Goal: Information Seeking & Learning: Learn about a topic

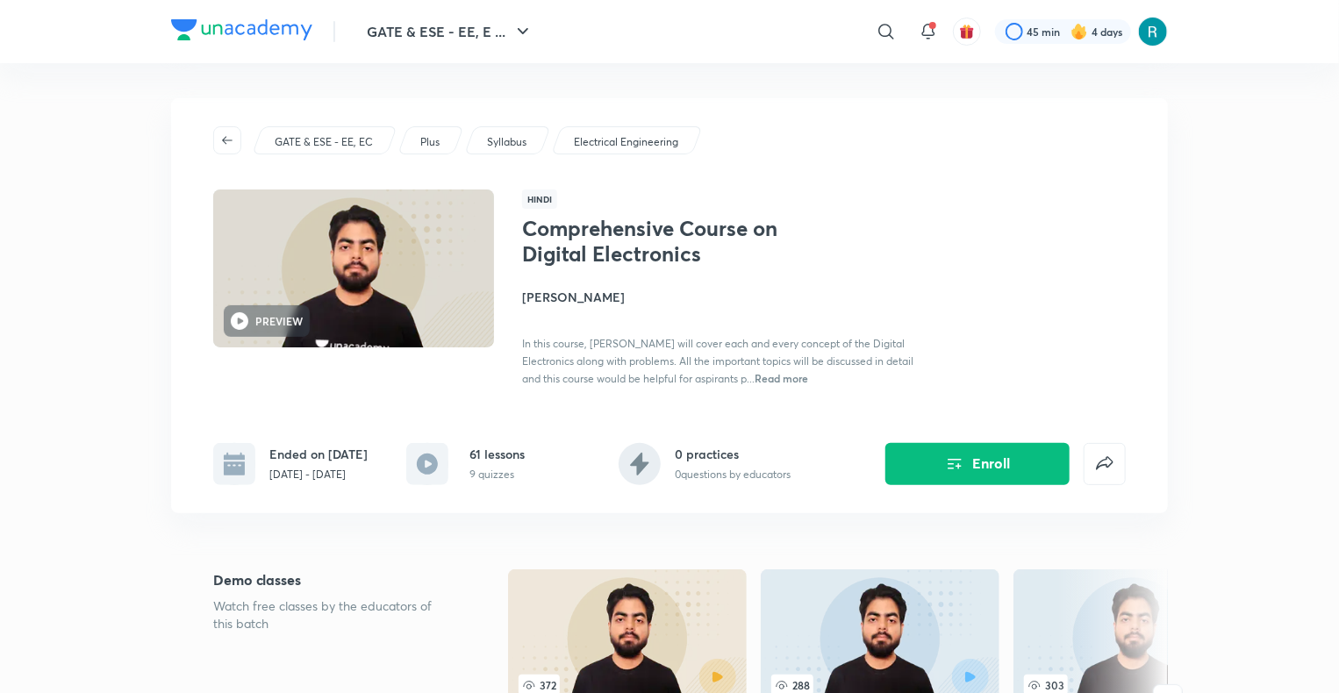
click at [226, 147] on icon "button" at bounding box center [227, 140] width 14 height 14
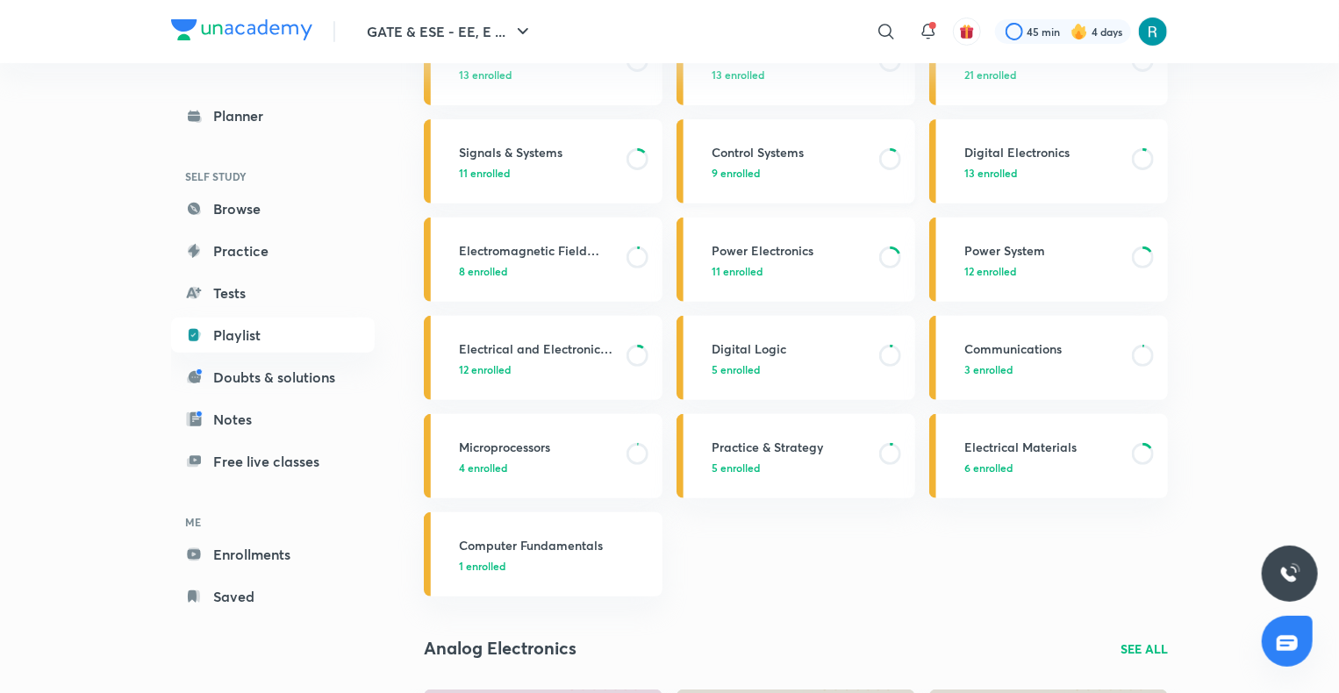
scroll to position [239, 0]
click at [1026, 360] on p "3 enrolled" at bounding box center [1043, 368] width 157 height 16
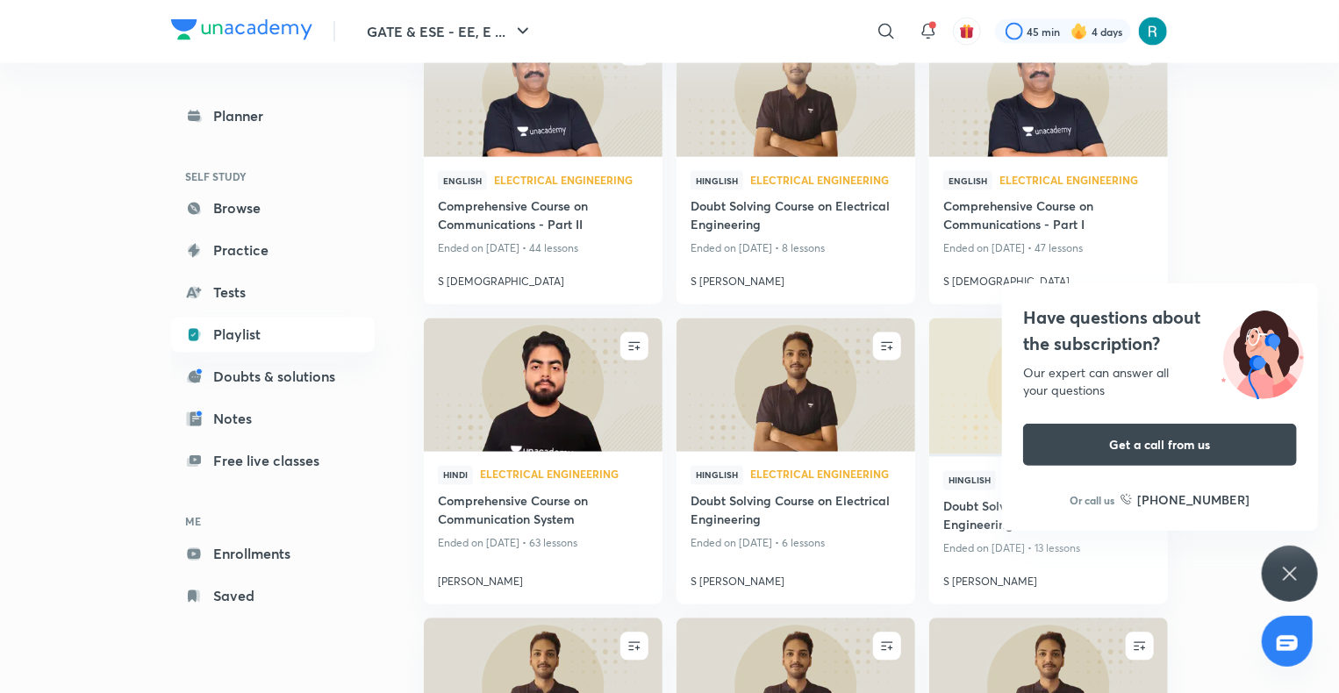
scroll to position [1383, 0]
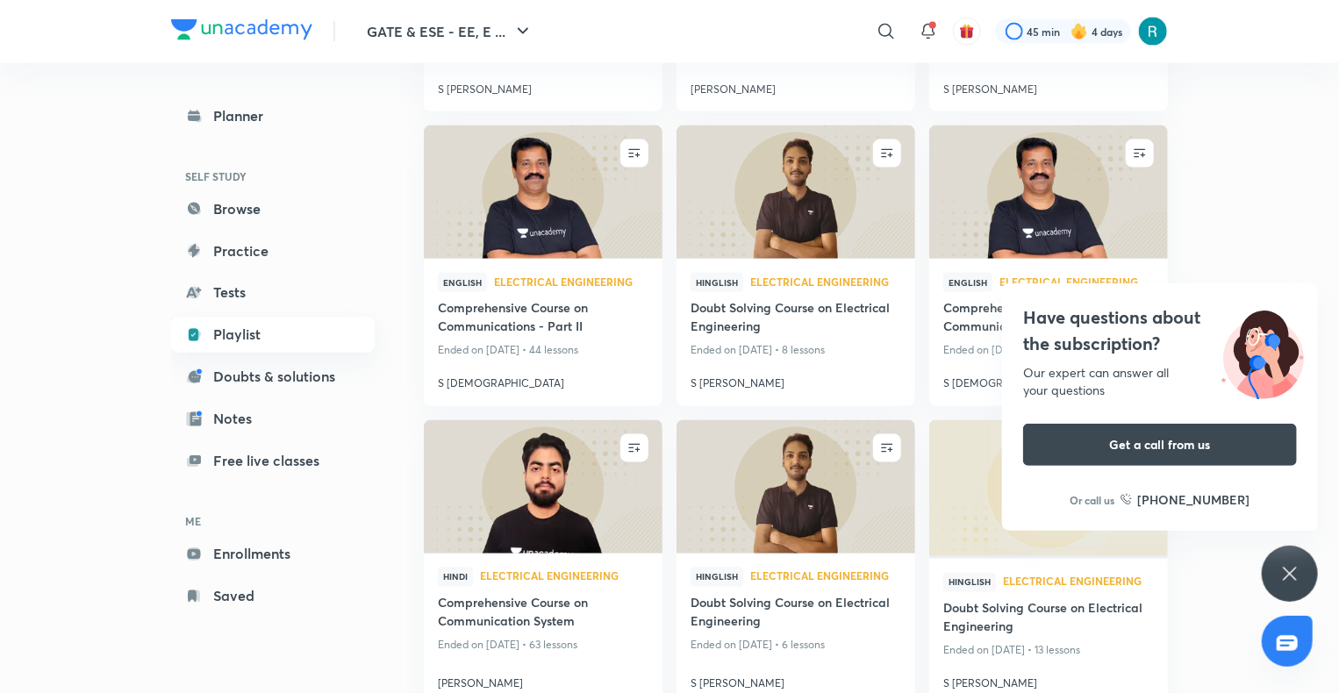
click at [268, 335] on link "Playlist" at bounding box center [273, 335] width 204 height 35
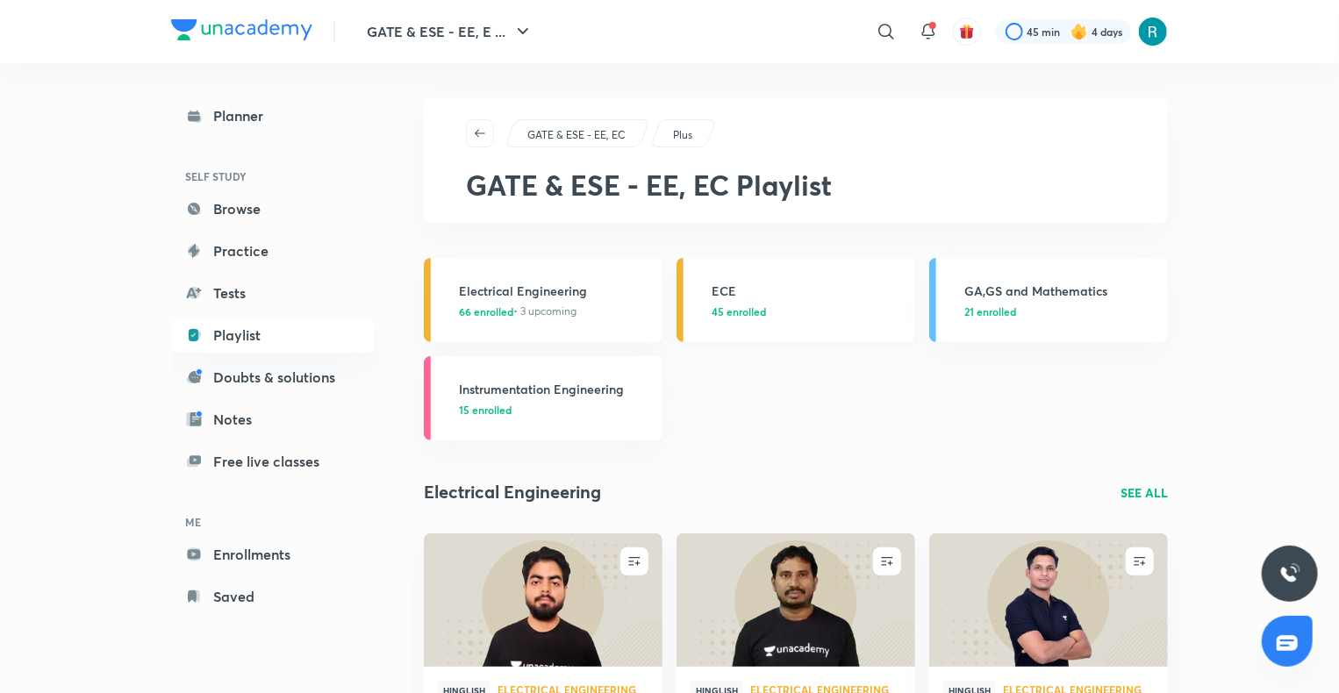
click at [783, 312] on p "45 enrolled" at bounding box center [808, 312] width 193 height 16
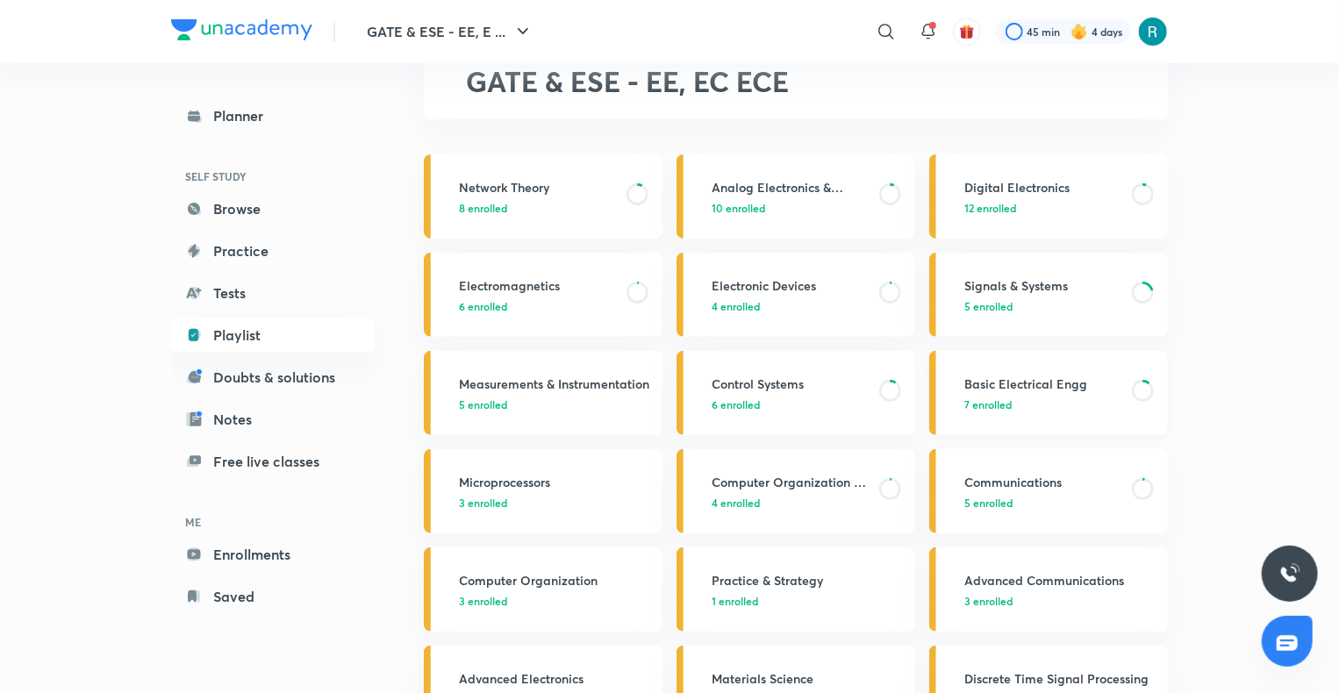
scroll to position [104, 0]
drag, startPoint x: 943, startPoint y: 482, endPoint x: 1276, endPoint y: 455, distance: 334.7
click at [1066, 500] on p "5 enrolled" at bounding box center [1043, 502] width 157 height 16
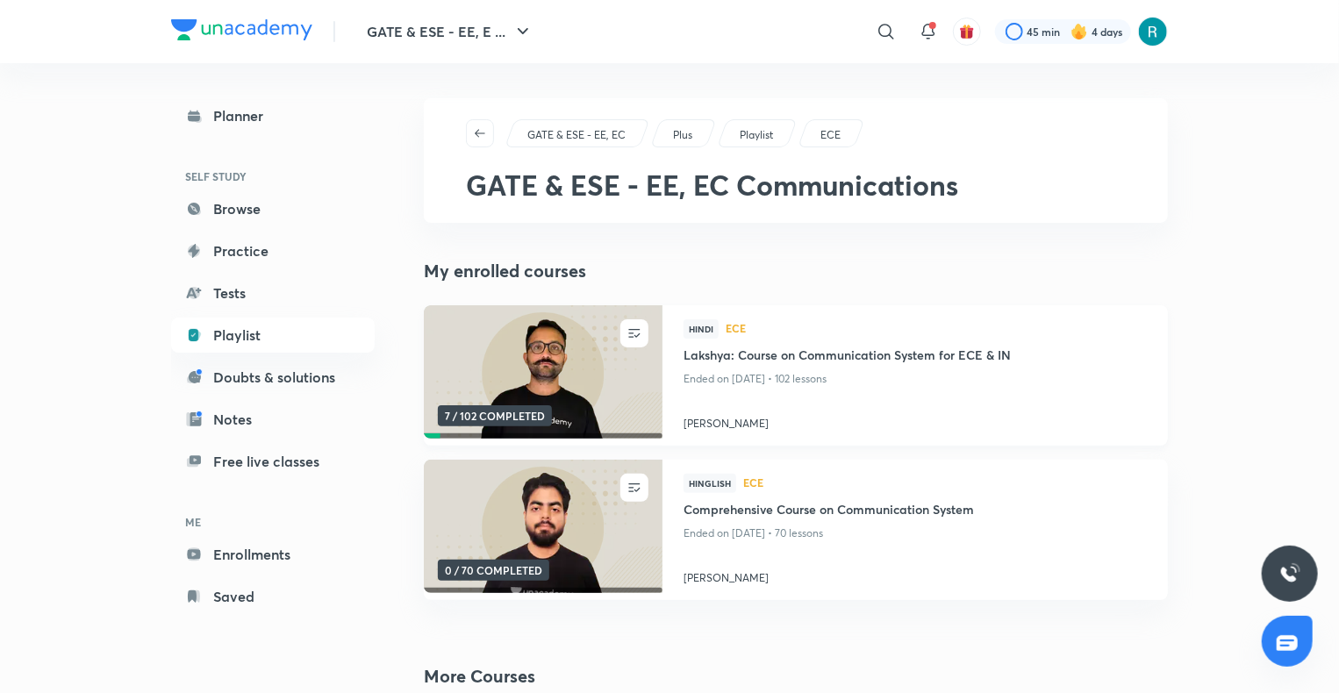
click at [542, 349] on img at bounding box center [542, 373] width 243 height 136
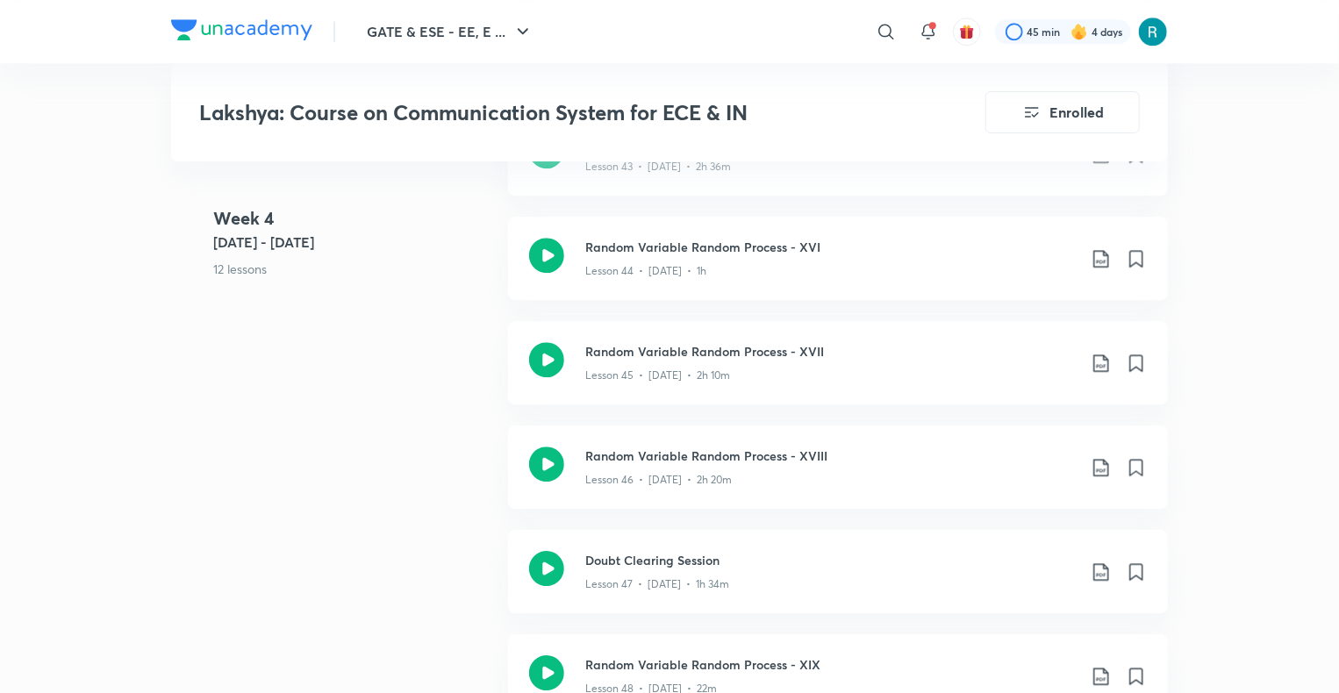
scroll to position [5793, 0]
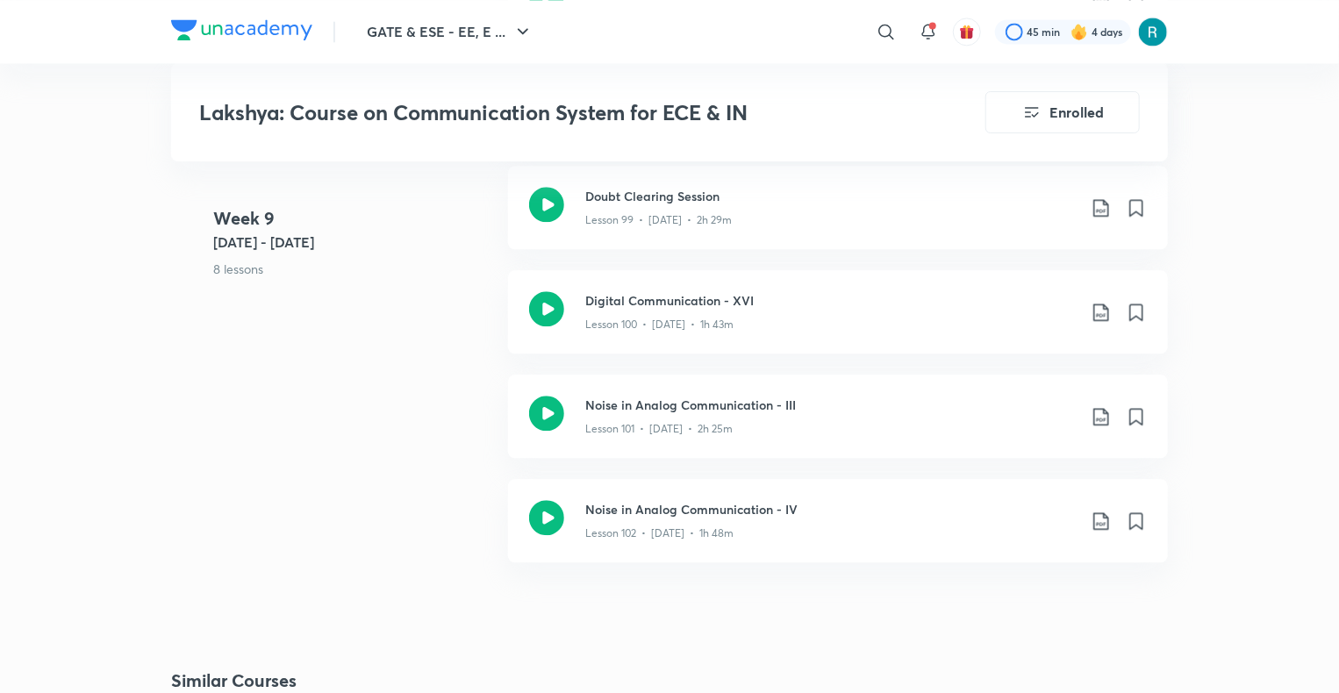
scroll to position [12063, 0]
click at [768, 308] on h3 "Digital Communication - XVI" at bounding box center [831, 301] width 492 height 18
